Goal: Task Accomplishment & Management: Complete application form

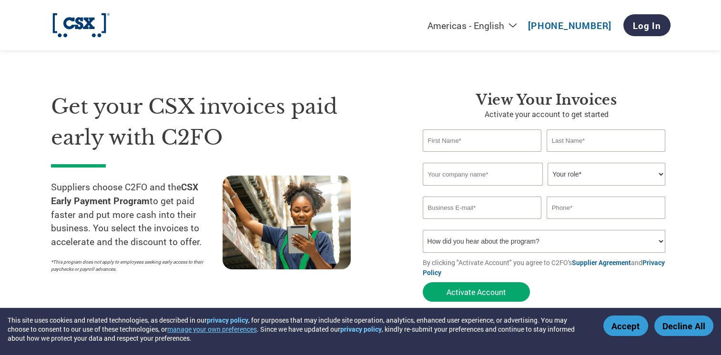
click at [456, 134] on input "text" at bounding box center [481, 141] width 119 height 22
type input "[PERSON_NAME]"
type input "[EMAIL_ADDRESS][DOMAIN_NAME]"
click at [435, 174] on input "text" at bounding box center [482, 174] width 120 height 23
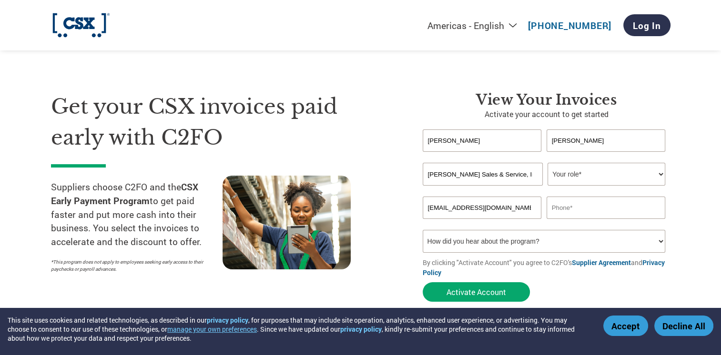
type input "[PERSON_NAME] Sales & Service, Inc."
click at [659, 176] on select "Your role* CFO Controller Credit Manager Finance Director Treasurer CEO Preside…" at bounding box center [606, 174] width 118 height 23
select select "OFFICE_MANAGER"
click at [547, 163] on select "Your role* CFO Controller Credit Manager Finance Director Treasurer CEO Preside…" at bounding box center [606, 174] width 118 height 23
click at [576, 205] on input "text" at bounding box center [605, 208] width 119 height 22
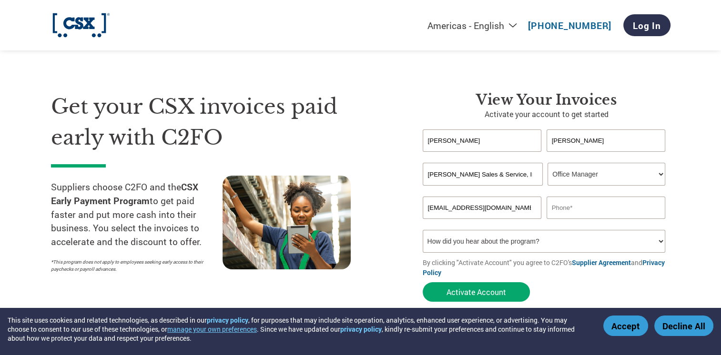
type input "[PHONE_NUMBER]"
click at [662, 242] on select "How did you hear about the program? Received a letter Email Social Media Online…" at bounding box center [543, 241] width 243 height 23
select select "Email"
click at [422, 230] on select "How did you hear about the program? Received a letter Email Social Media Online…" at bounding box center [543, 241] width 243 height 23
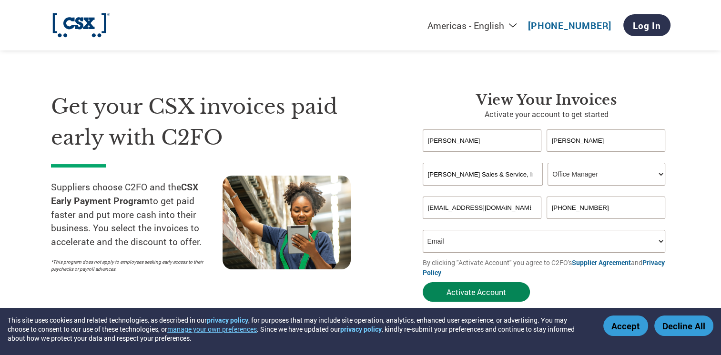
click at [501, 292] on button "Activate Account" at bounding box center [475, 292] width 107 height 20
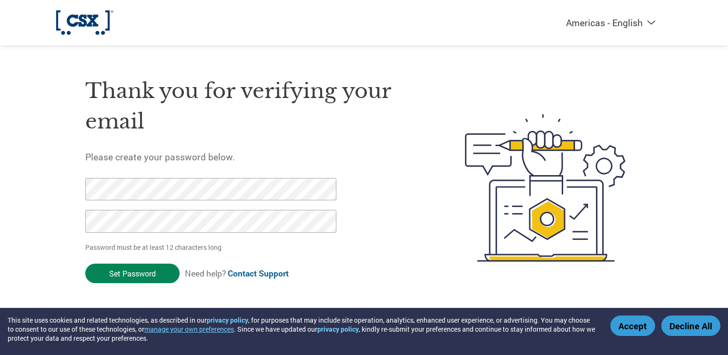
click at [105, 273] on input "Set Password" at bounding box center [132, 274] width 94 height 20
